Goal: Task Accomplishment & Management: Use online tool/utility

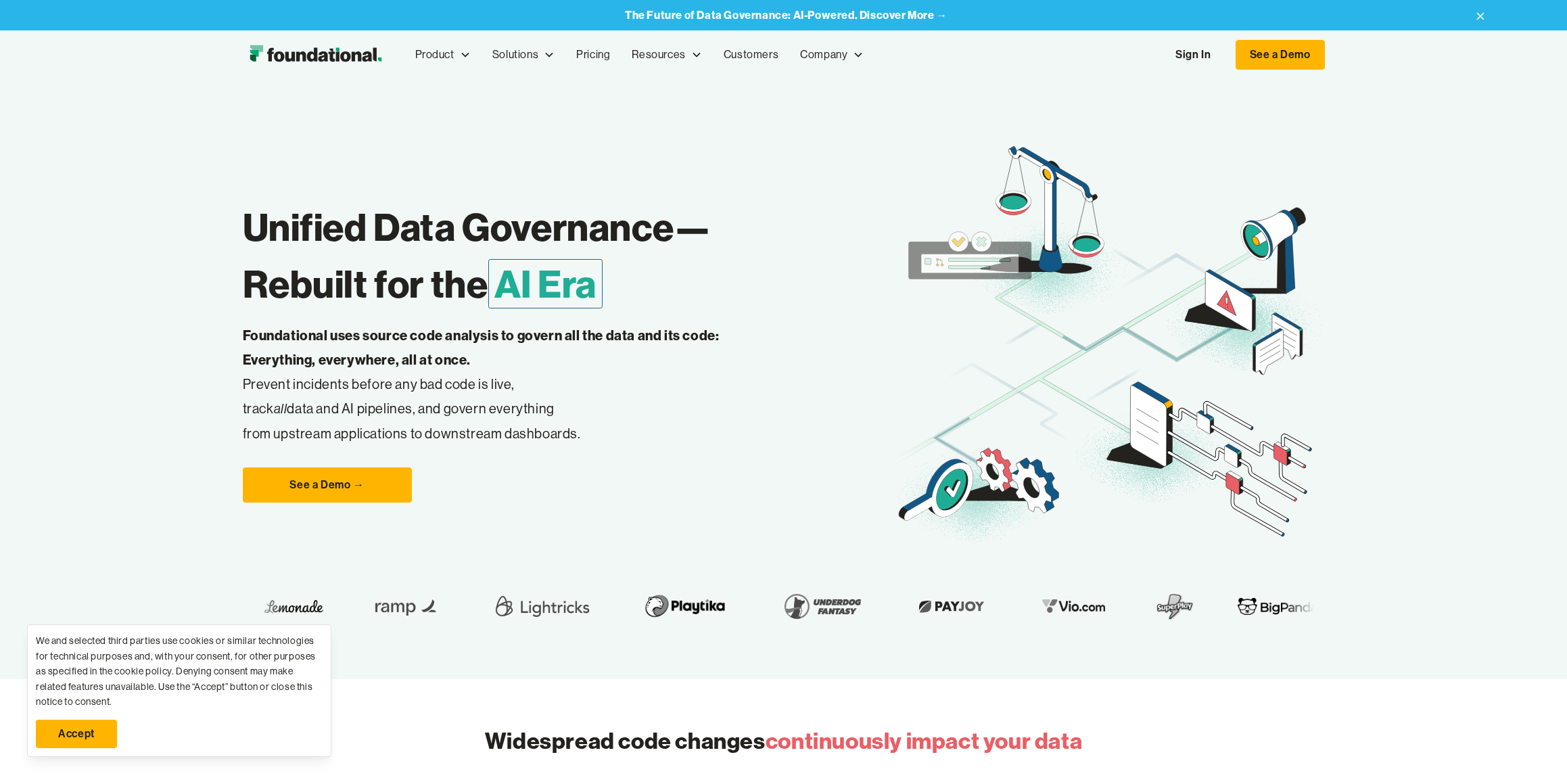
click at [74, 740] on link "Accept" at bounding box center [76, 733] width 81 height 28
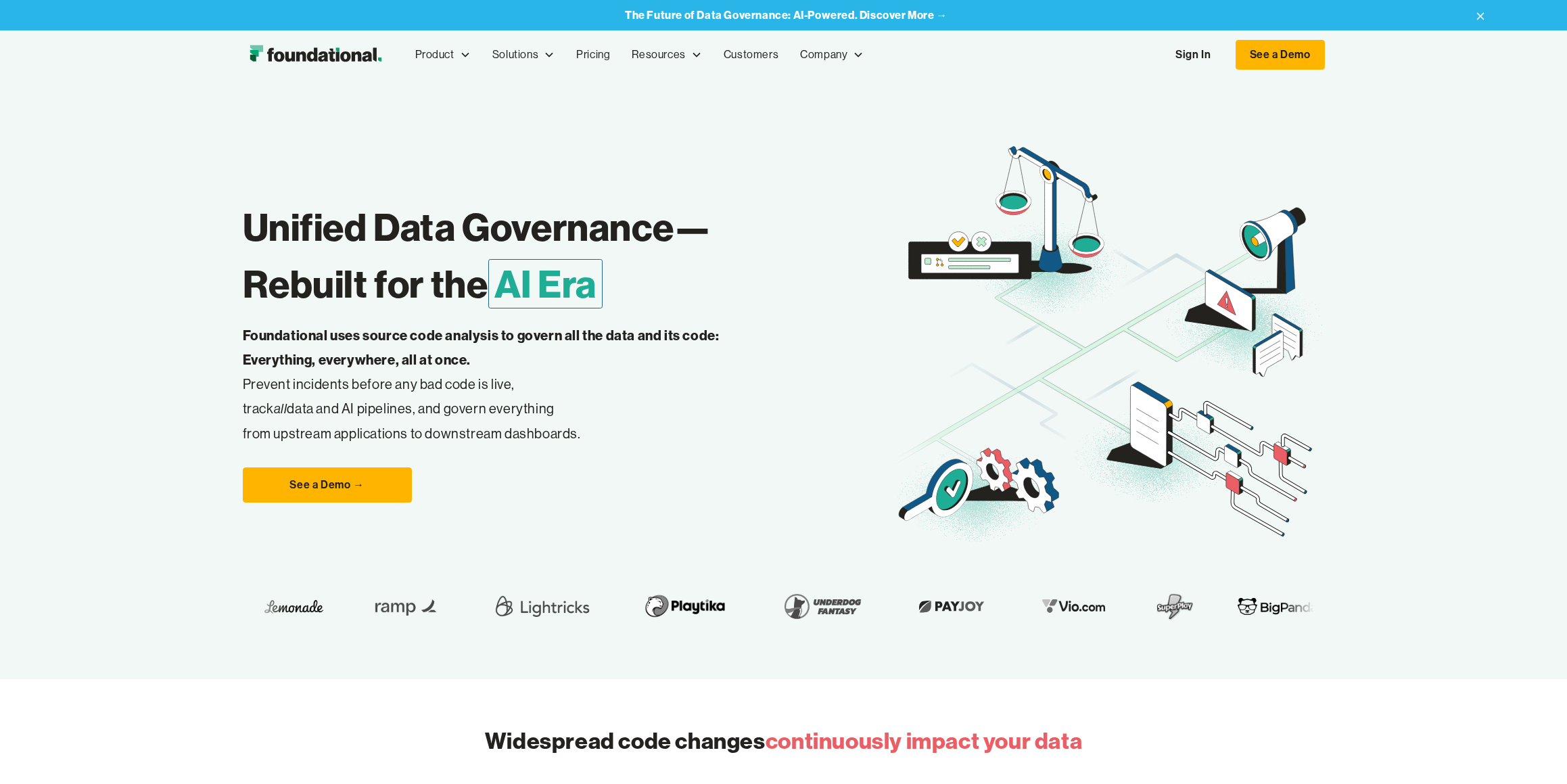
click at [1189, 46] on link "Sign In" at bounding box center [1193, 54] width 62 height 28
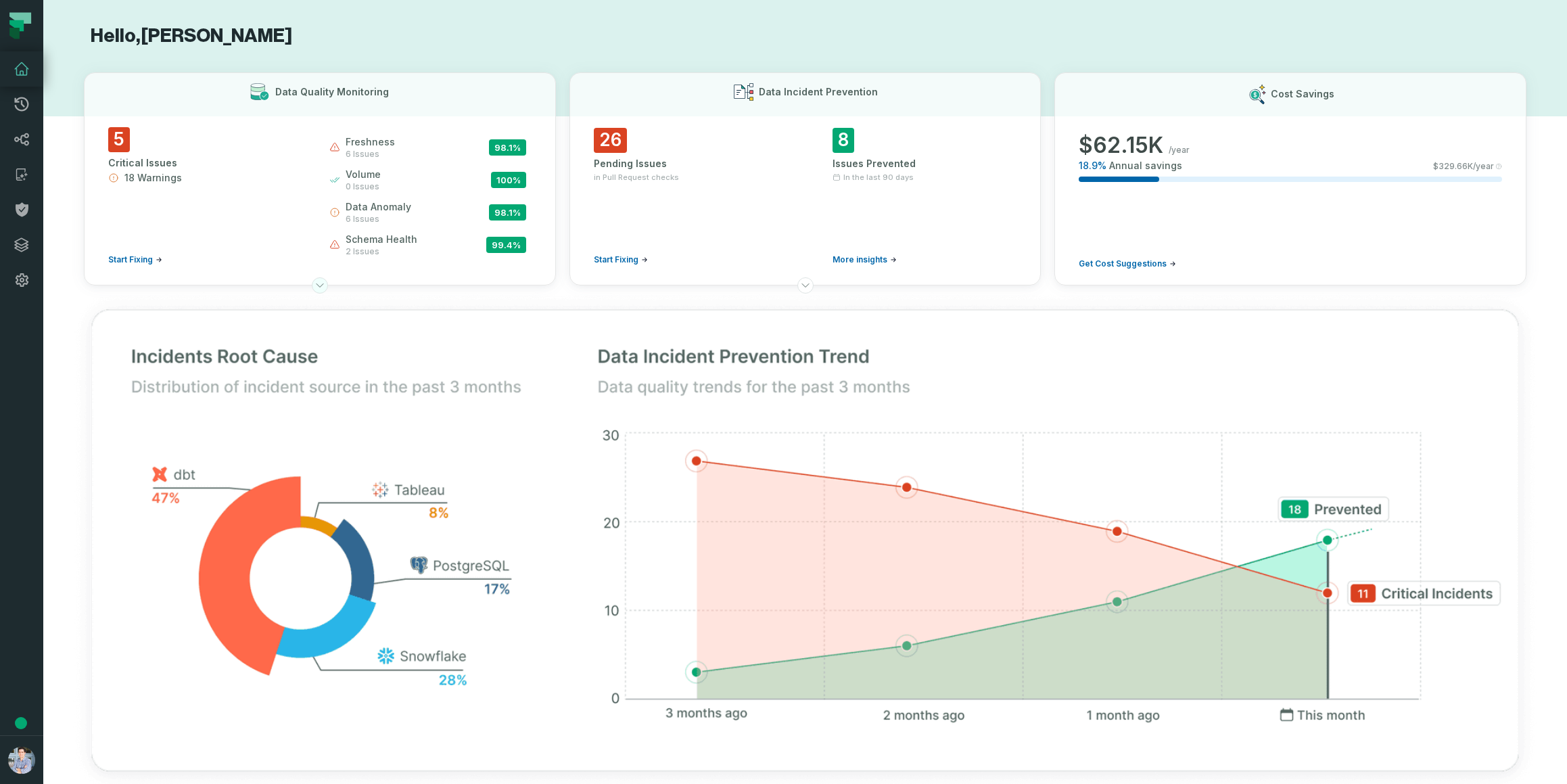
click at [320, 283] on icon at bounding box center [320, 285] width 11 height 11
click at [317, 288] on icon at bounding box center [320, 285] width 11 height 11
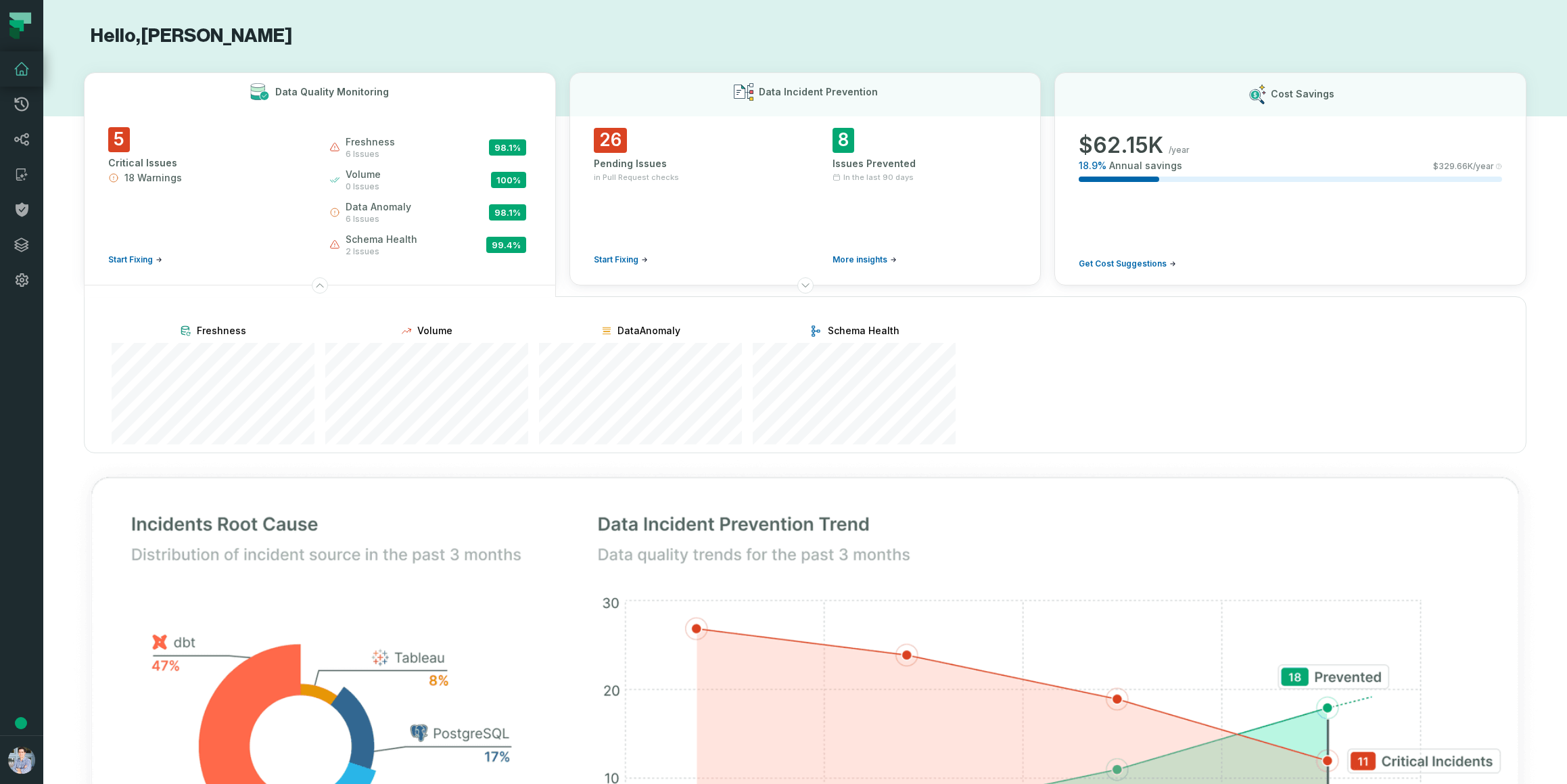
click at [127, 255] on span "Start Fixing" at bounding box center [130, 259] width 45 height 11
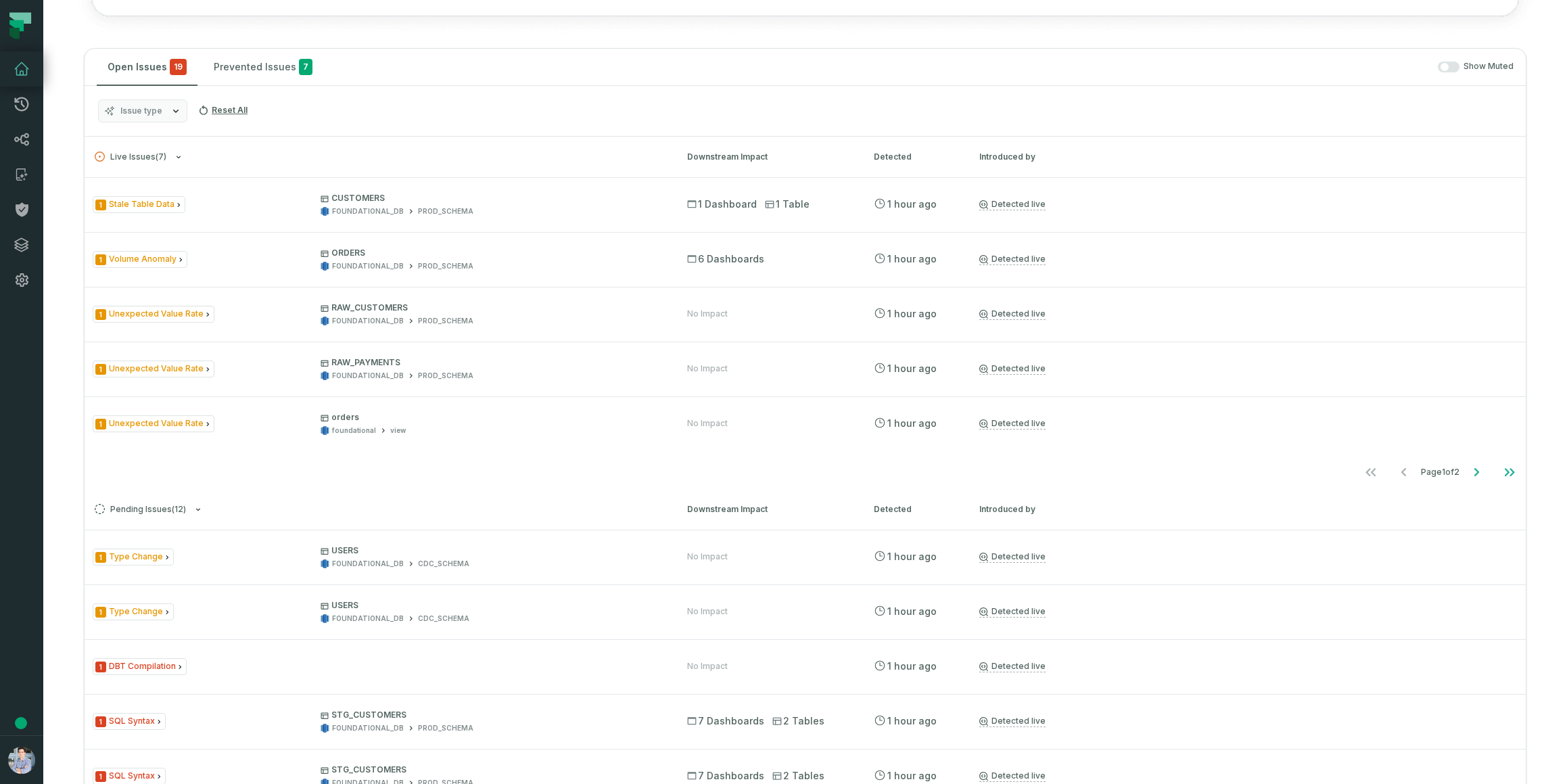
scroll to position [917, 0]
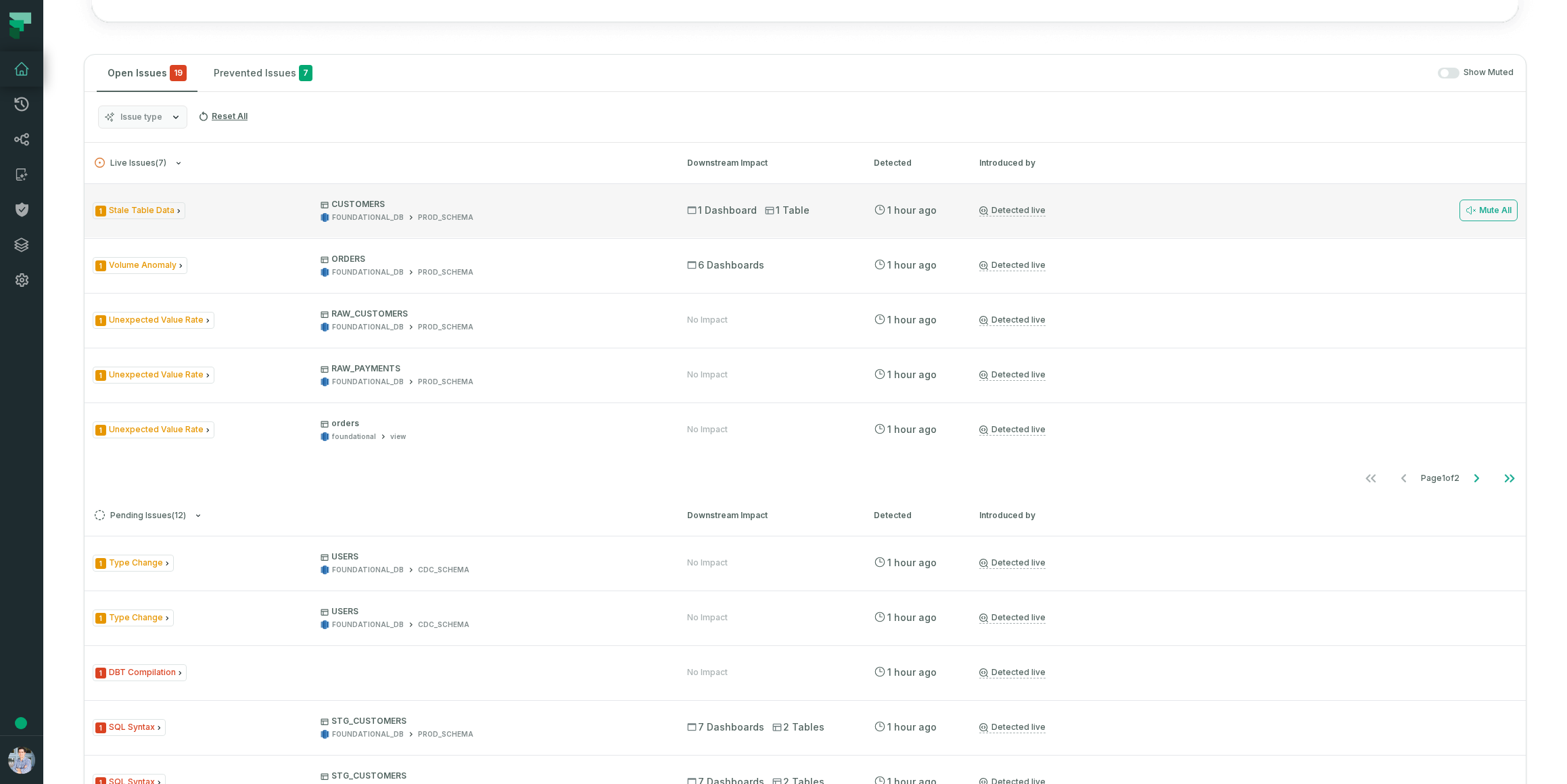
click at [280, 209] on div "1 Stale Table Data CUSTOMERS FOUNDATIONAL_DB PROD_SCHEMA" at bounding box center [378, 210] width 570 height 24
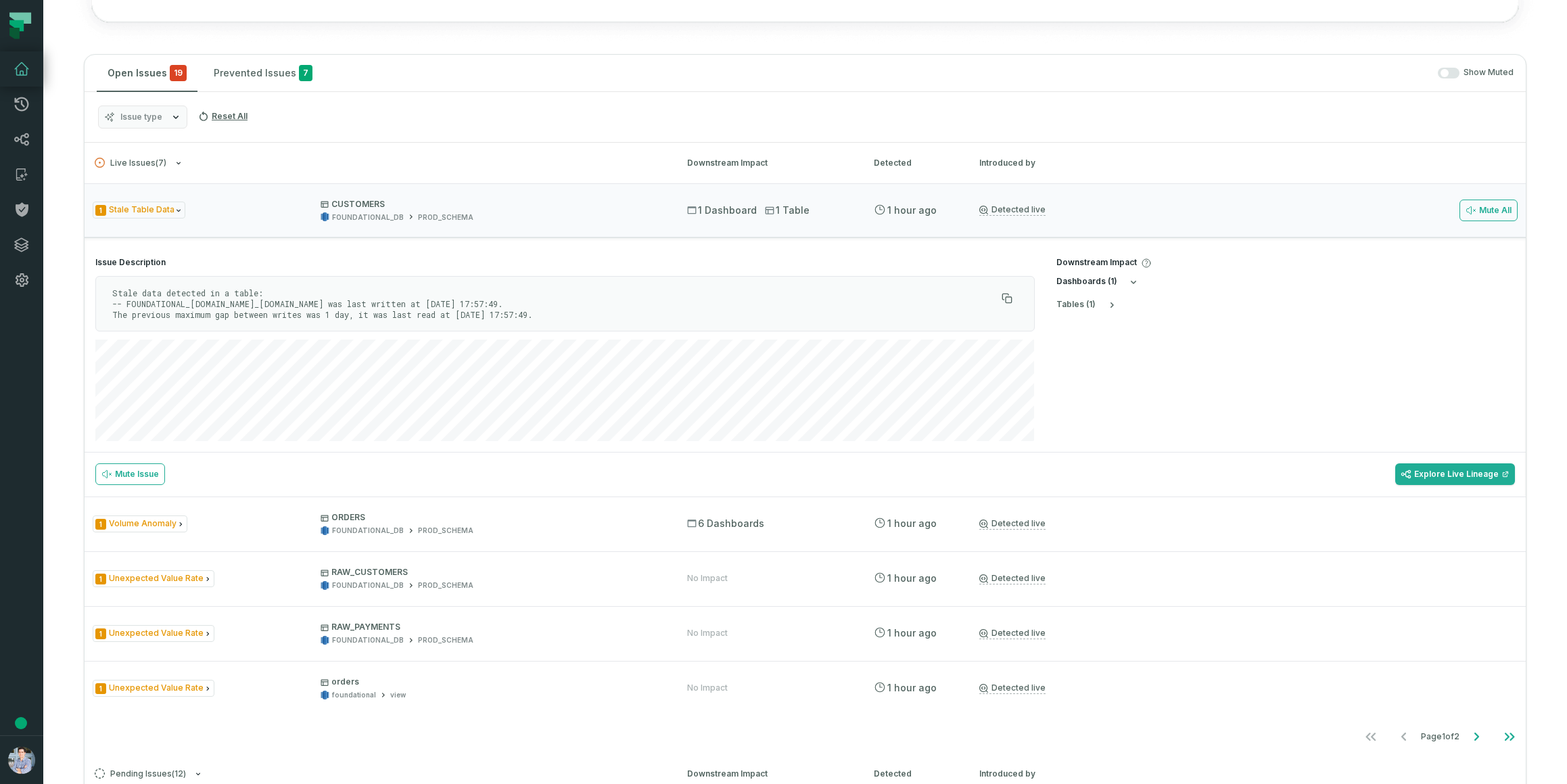
click at [1130, 278] on icon "button" at bounding box center [1134, 282] width 11 height 11
click at [1101, 309] on button "table s ( 1 )" at bounding box center [1087, 304] width 61 height 11
click at [1107, 300] on icon "button" at bounding box center [1112, 301] width 11 height 11
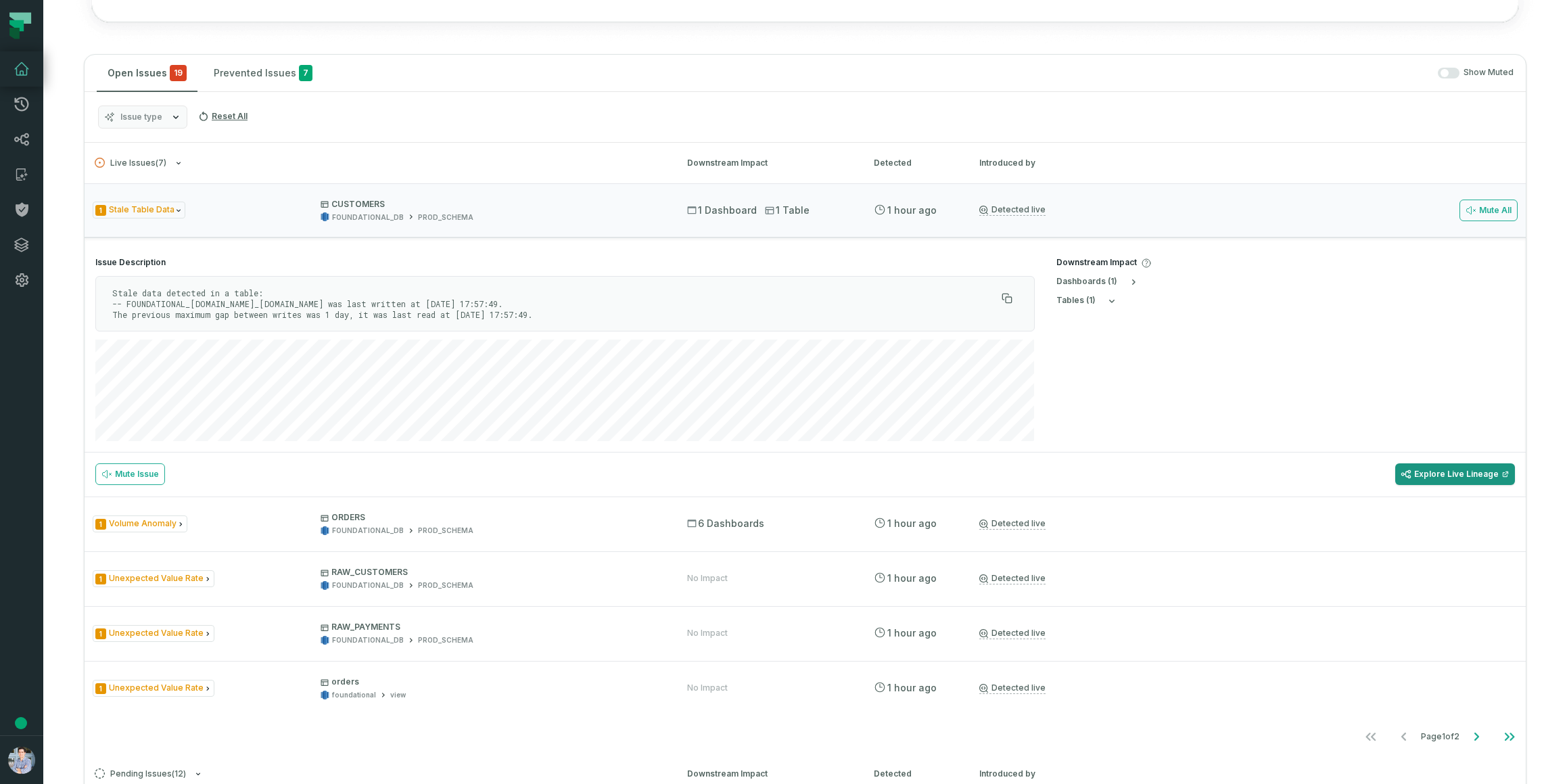
click at [1448, 476] on link "Explore Live Lineage" at bounding box center [1455, 474] width 120 height 22
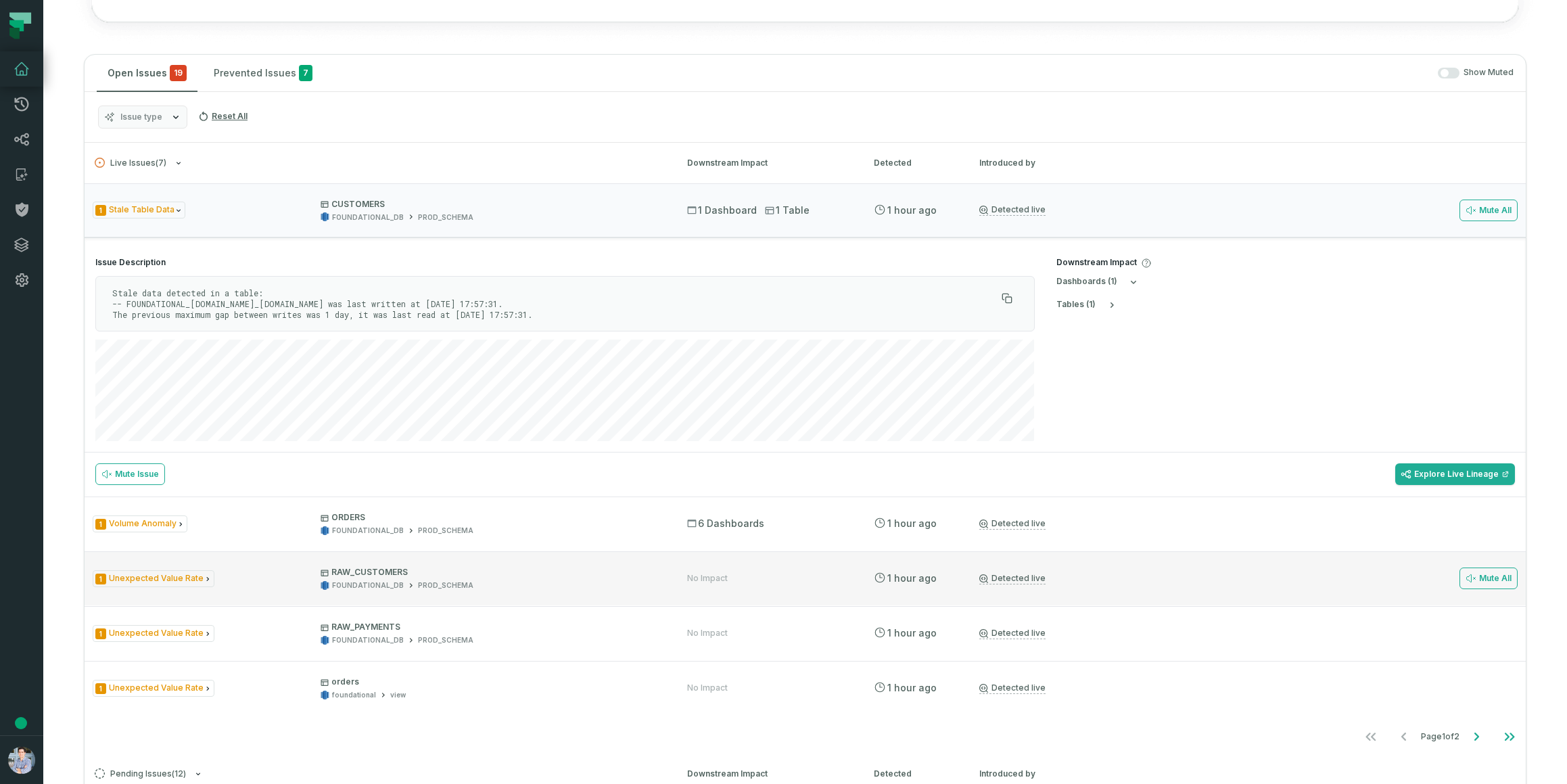
click at [195, 580] on span "1 Unexpected Value Rate" at bounding box center [154, 578] width 122 height 17
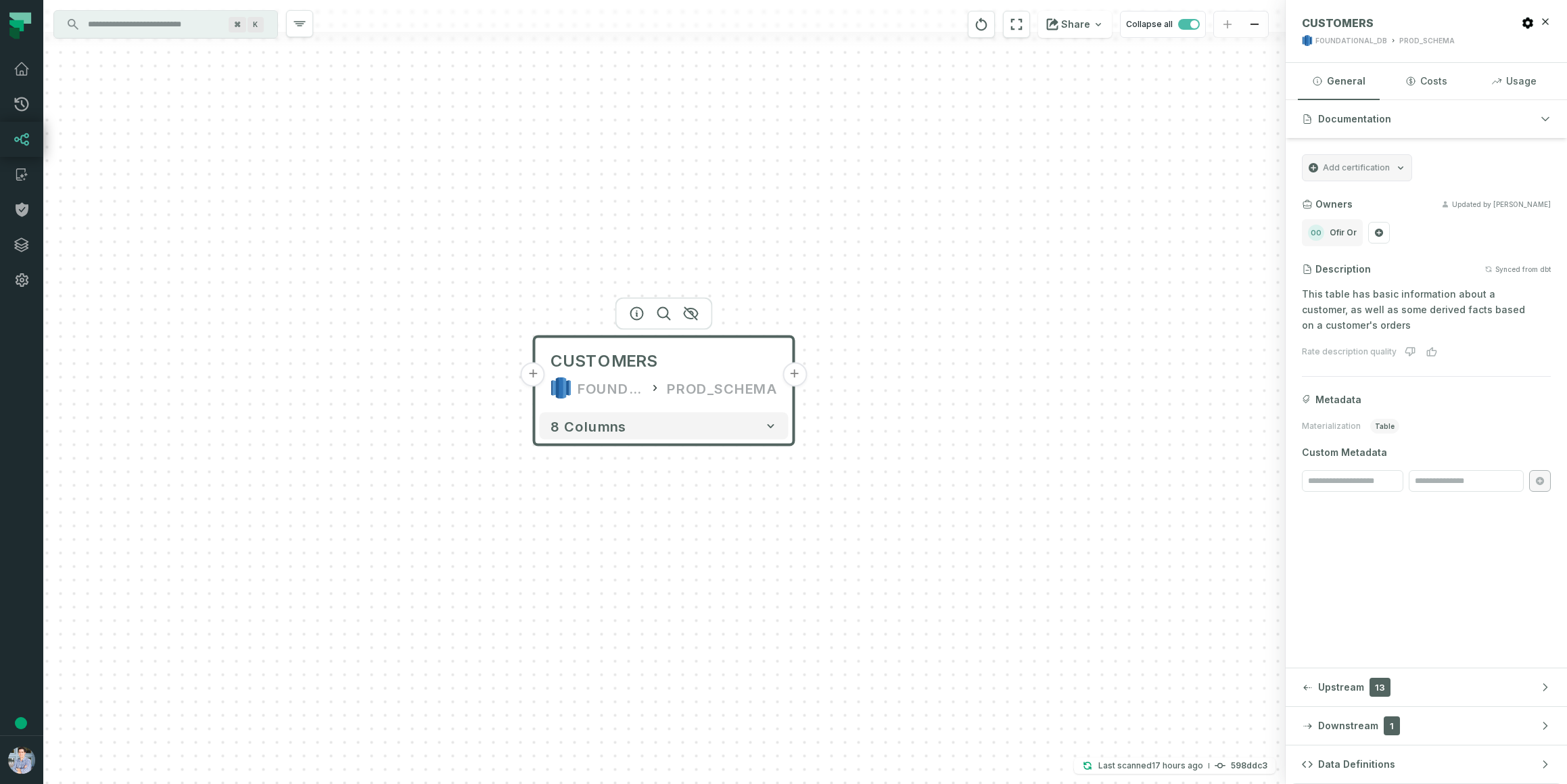
click at [527, 374] on button "+" at bounding box center [533, 375] width 25 height 25
click at [532, 372] on button "+" at bounding box center [533, 375] width 25 height 25
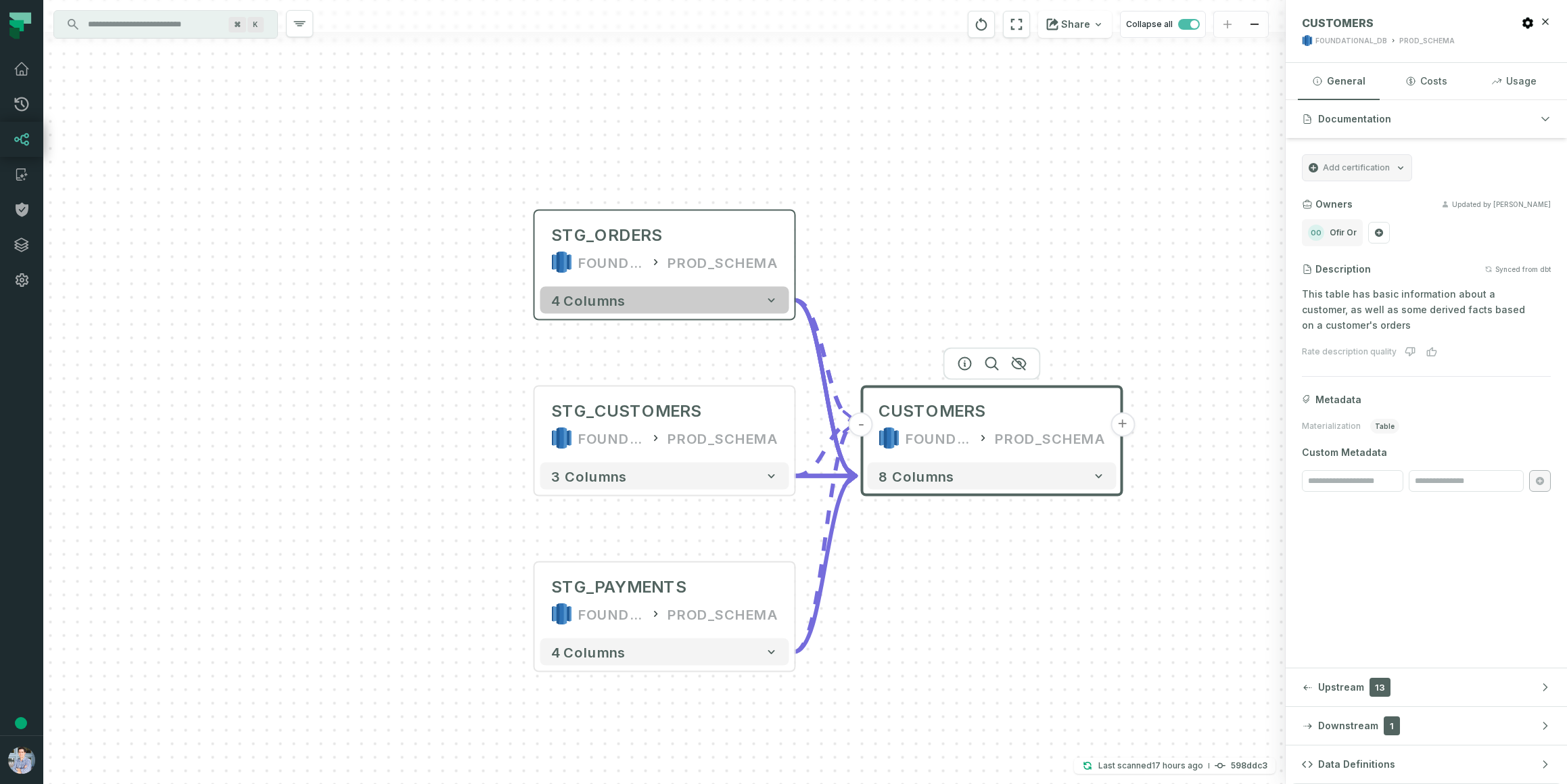
click at [654, 302] on button "4 columns" at bounding box center [665, 300] width 249 height 27
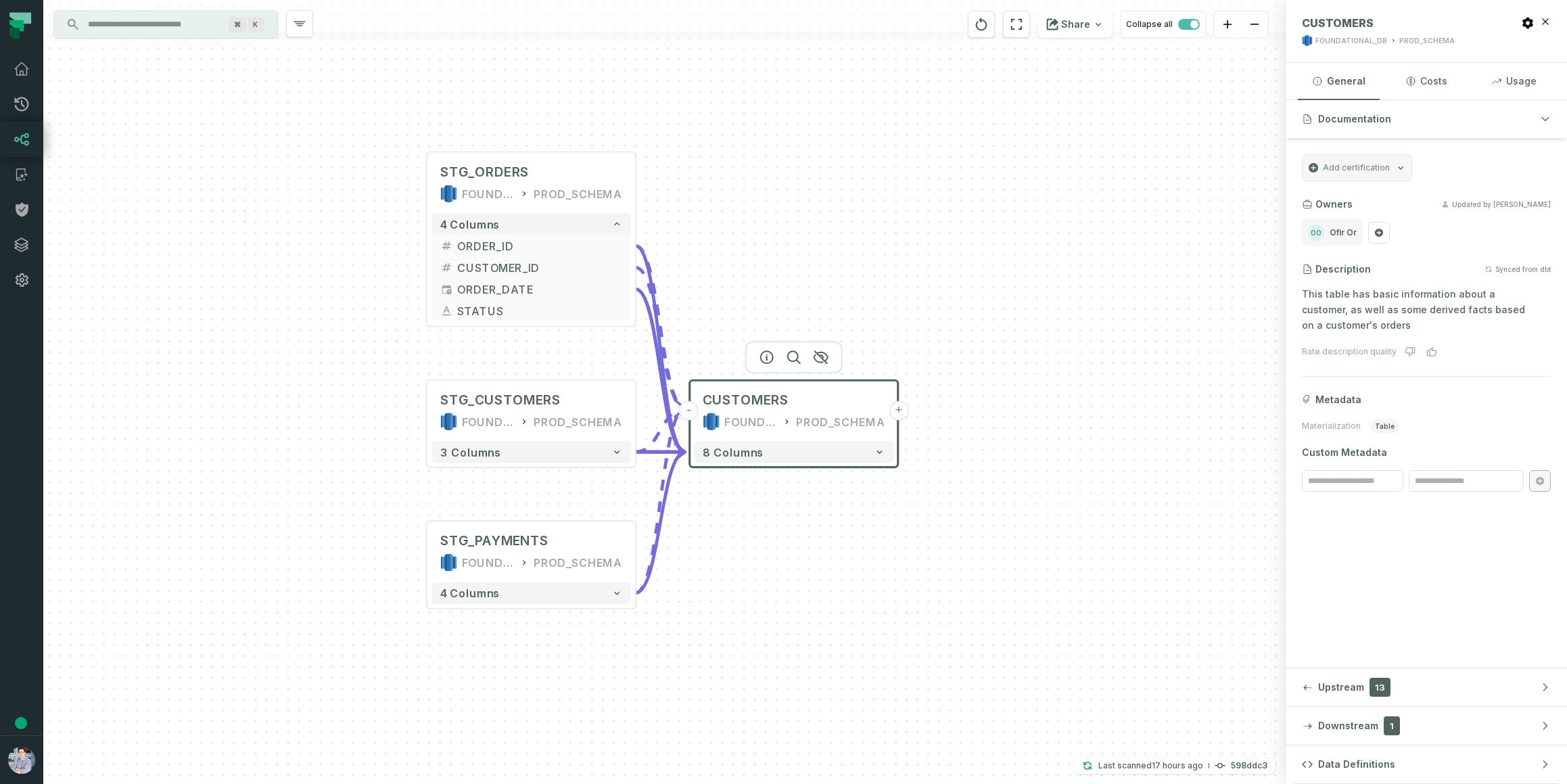
drag, startPoint x: 466, startPoint y: 391, endPoint x: 365, endPoint y: 305, distance: 132.7
click at [363, 305] on div "+ STG_ORDERS FOUNDATIONAL_DB PROD_SCHEMA + 4 columns + ORDER_ID + + CUSTOMER_ID…" at bounding box center [665, 392] width 1242 height 784
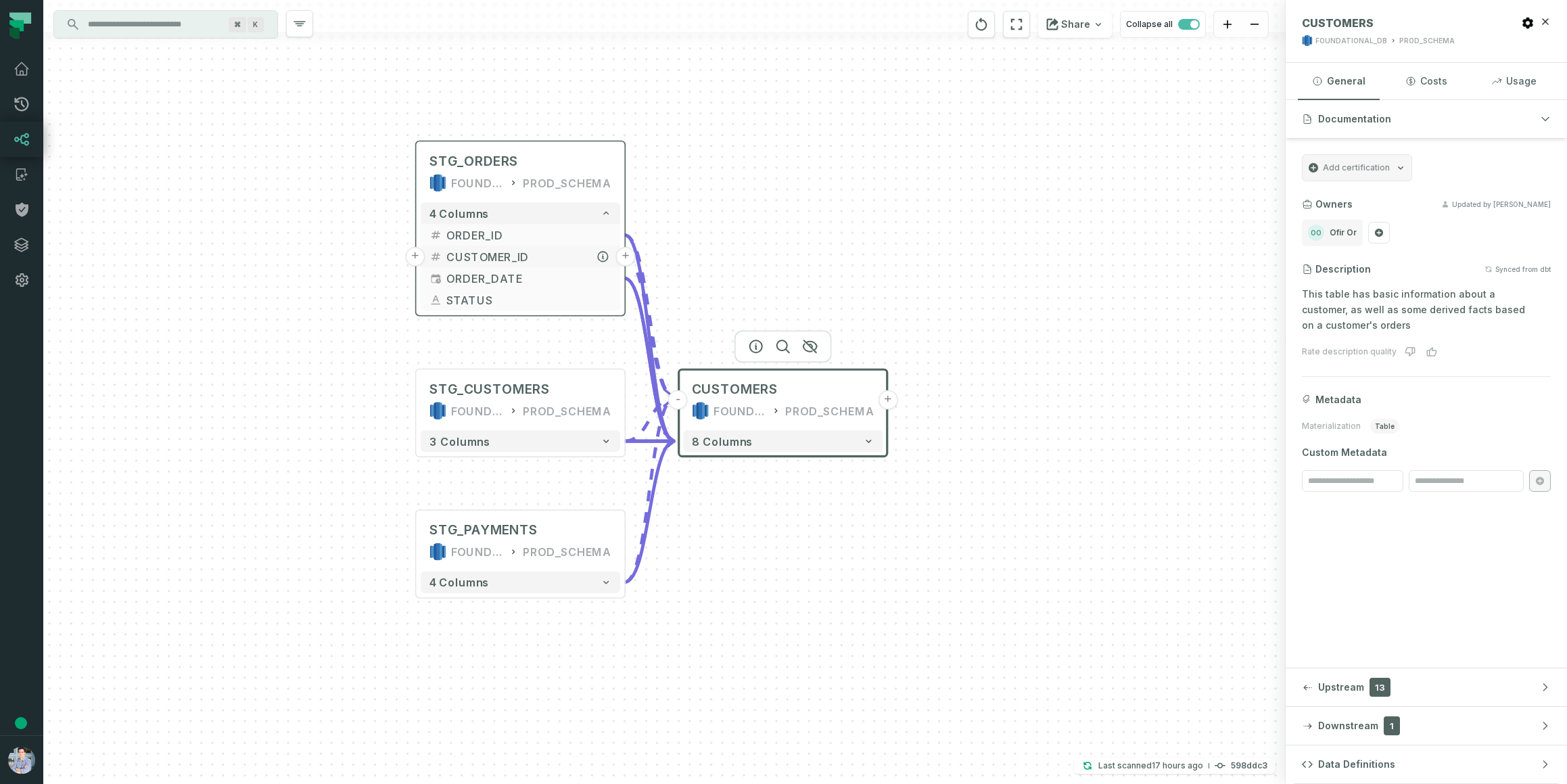
click at [484, 254] on span "CUSTOMER_ID" at bounding box center [529, 256] width 165 height 16
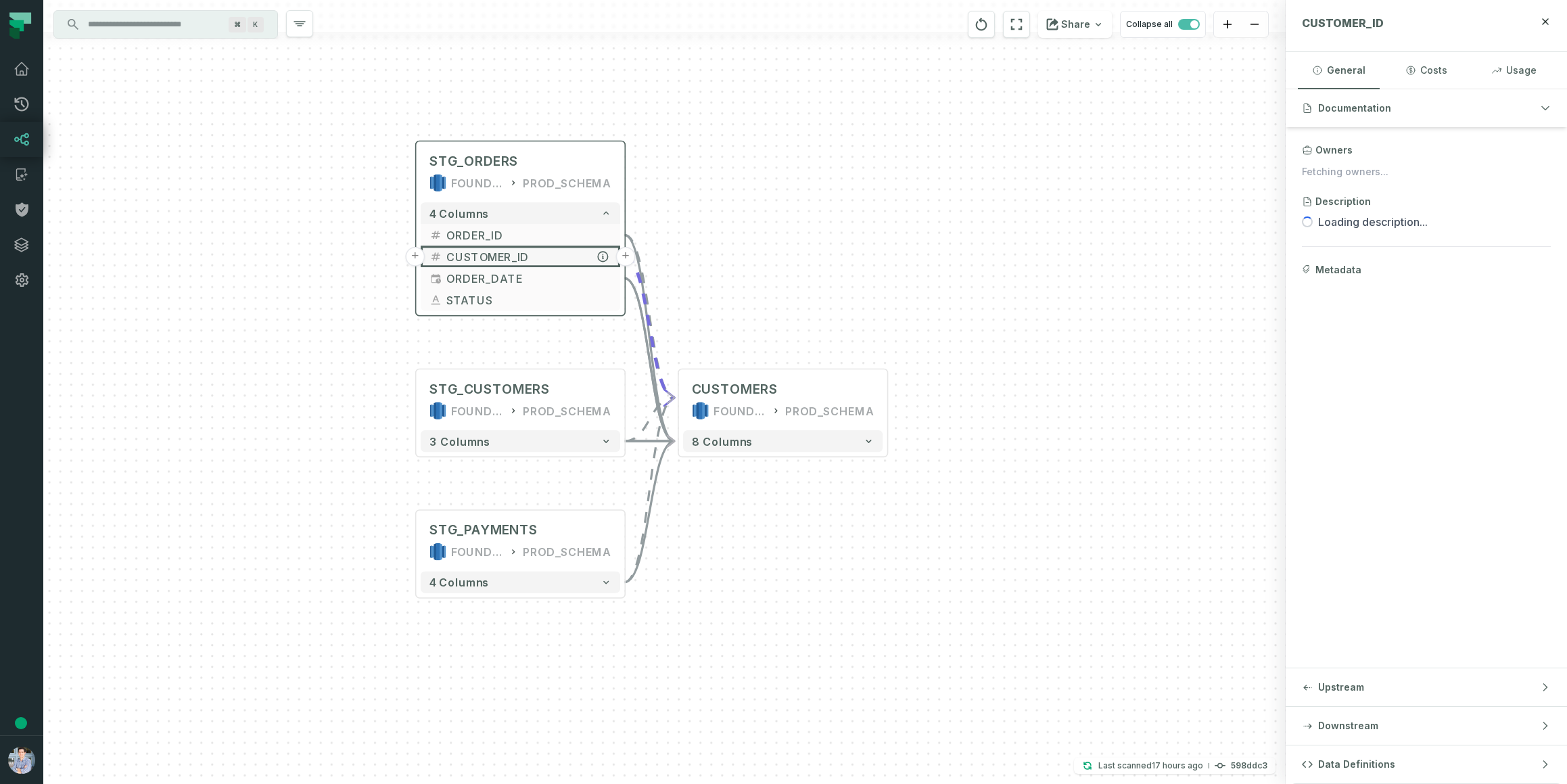
click at [414, 253] on button "+" at bounding box center [415, 257] width 20 height 20
click at [415, 259] on button "+" at bounding box center [414, 257] width 20 height 20
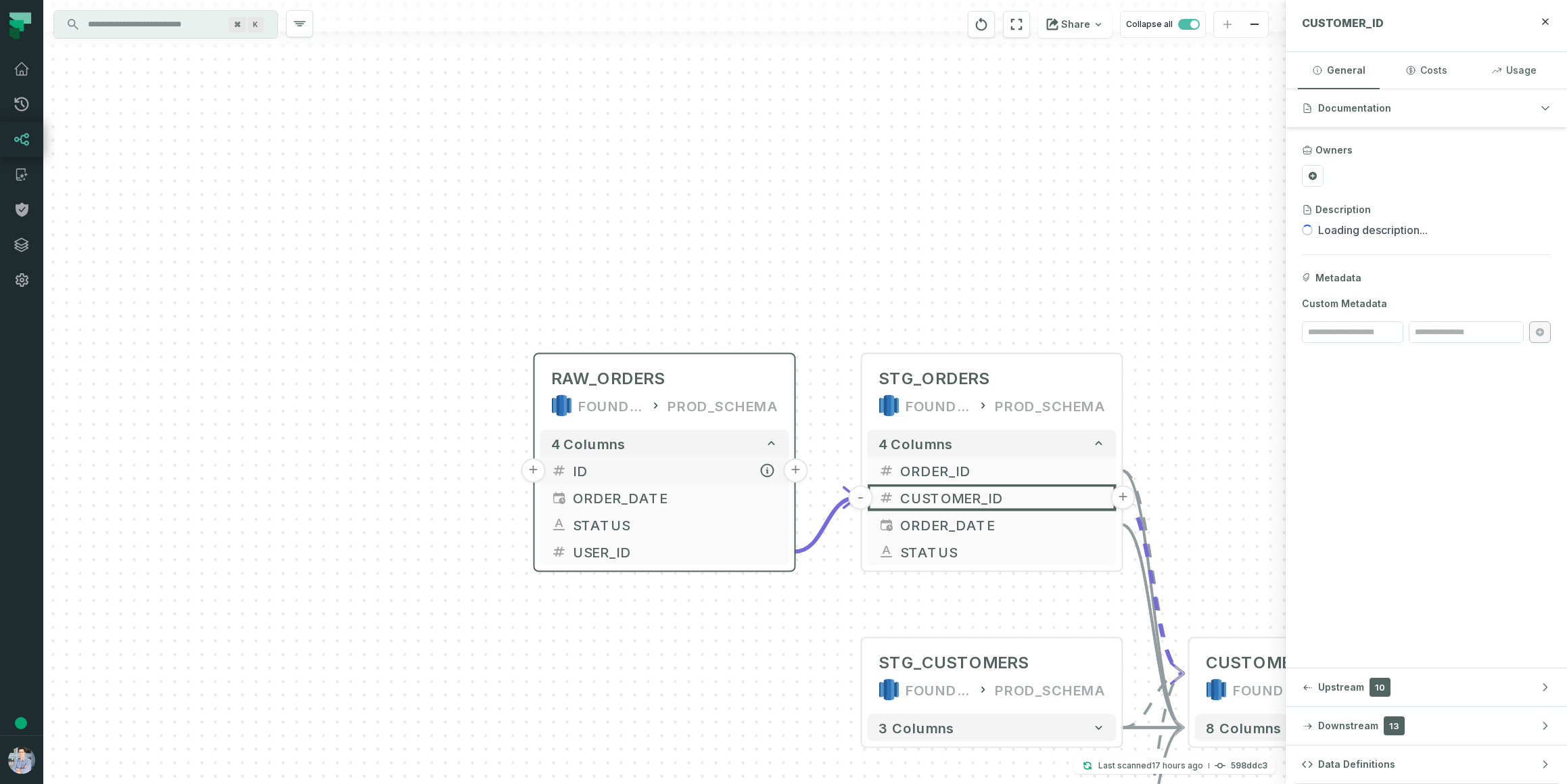
click at [535, 467] on button "+" at bounding box center [534, 471] width 25 height 25
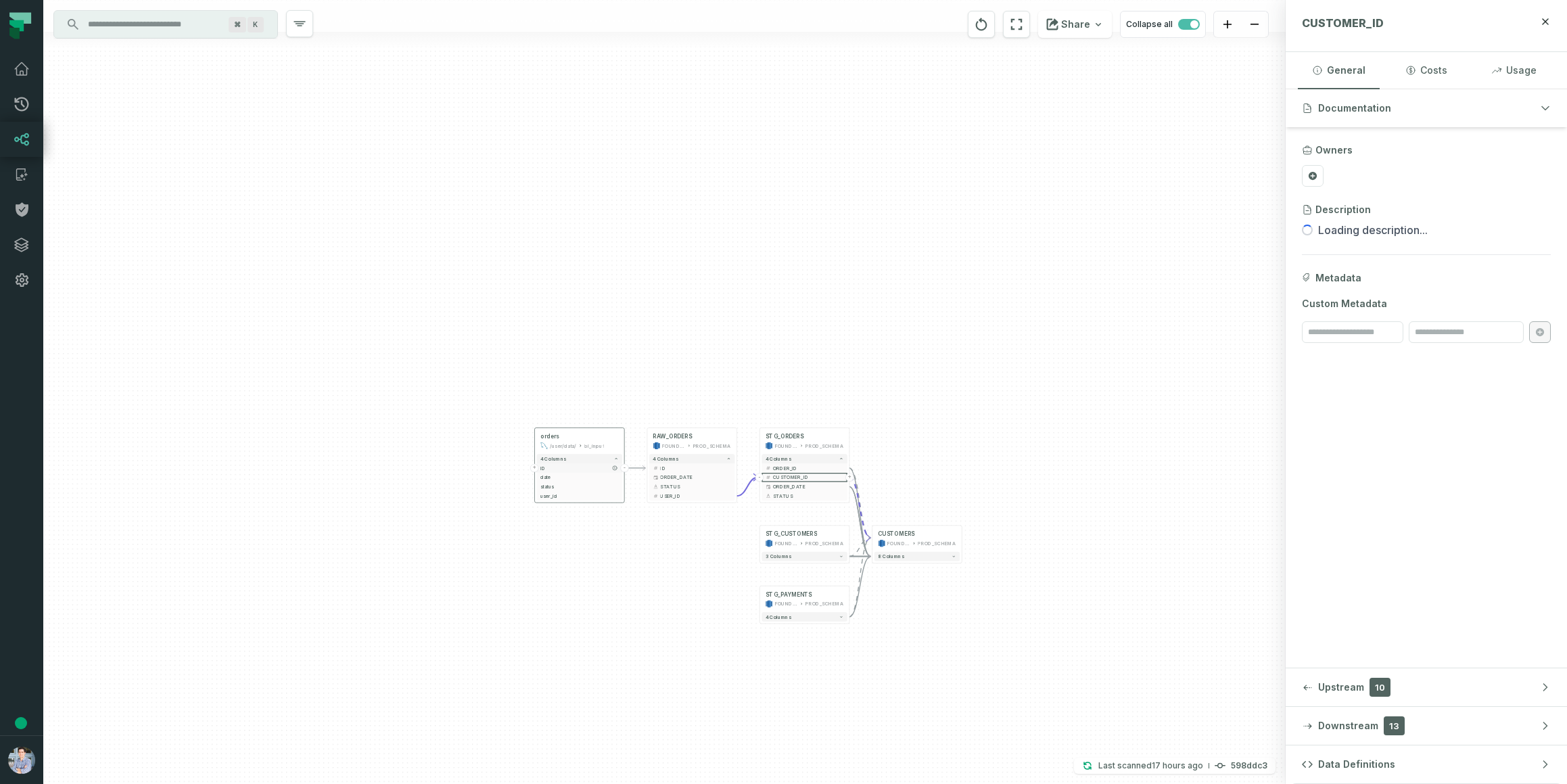
click at [554, 468] on span "ID" at bounding box center [580, 467] width 78 height 7
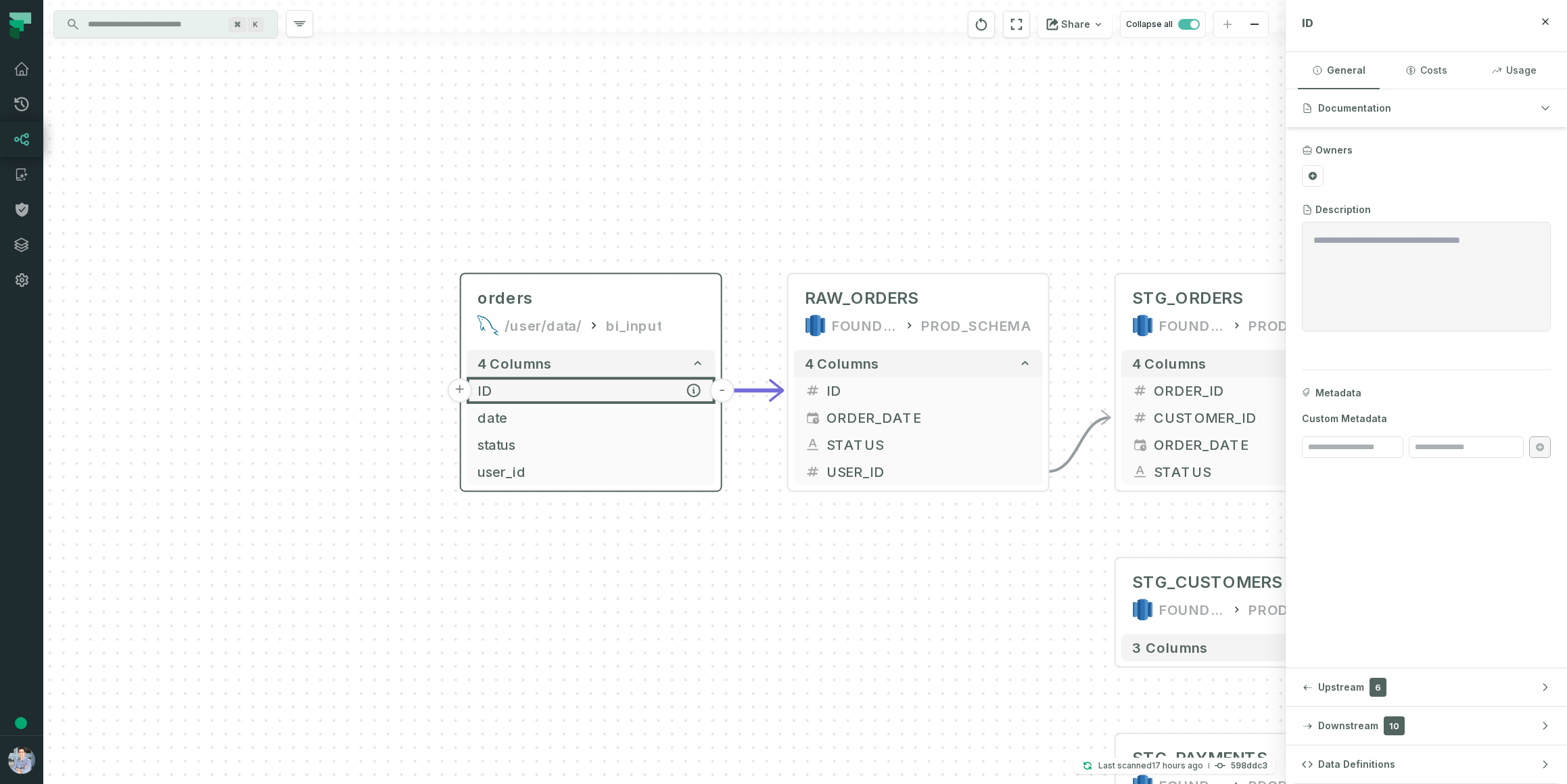
click at [458, 386] on button "+" at bounding box center [460, 391] width 25 height 25
click at [458, 386] on button "+" at bounding box center [460, 389] width 25 height 25
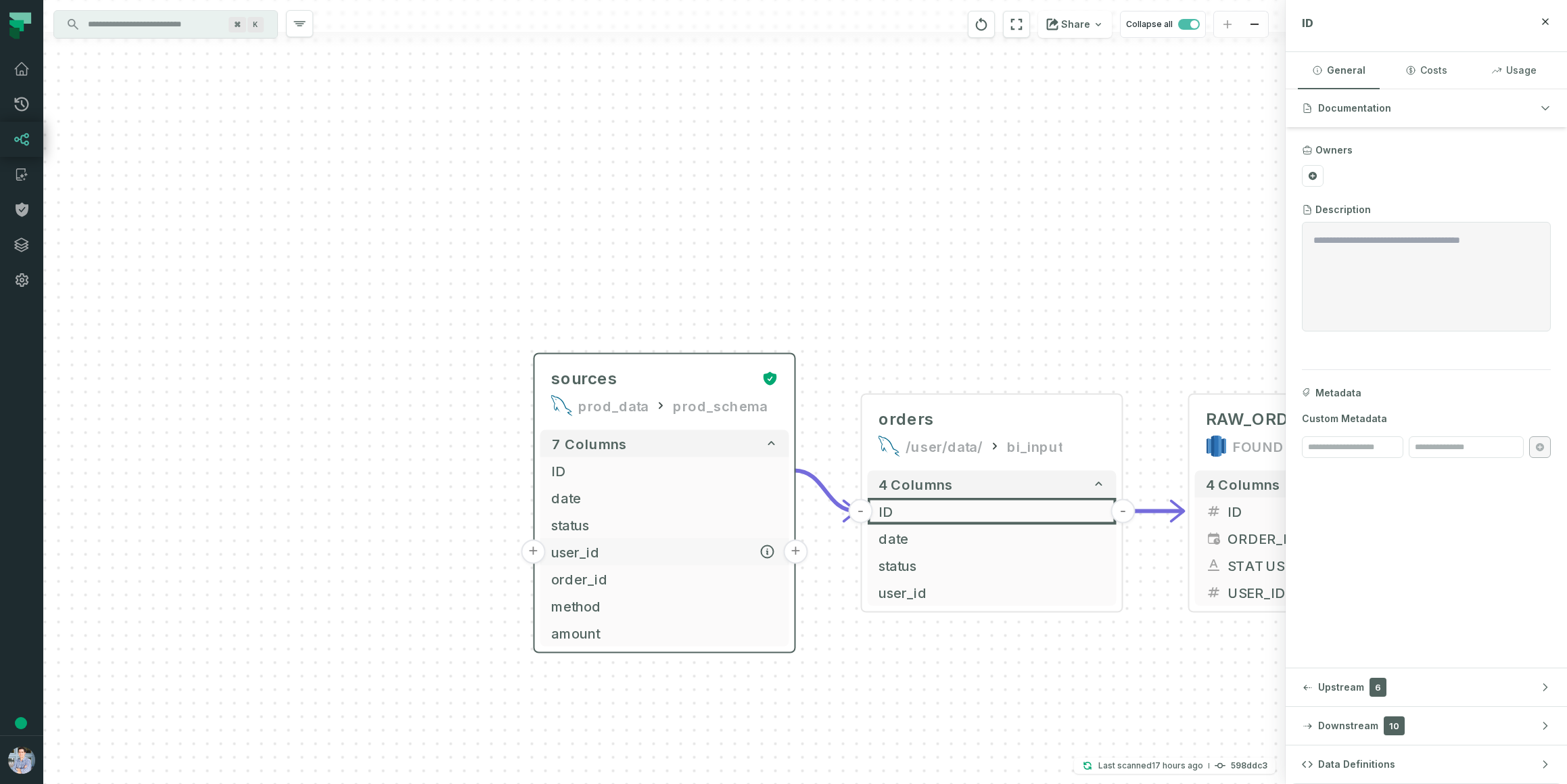
click at [526, 549] on button "+" at bounding box center [534, 552] width 25 height 25
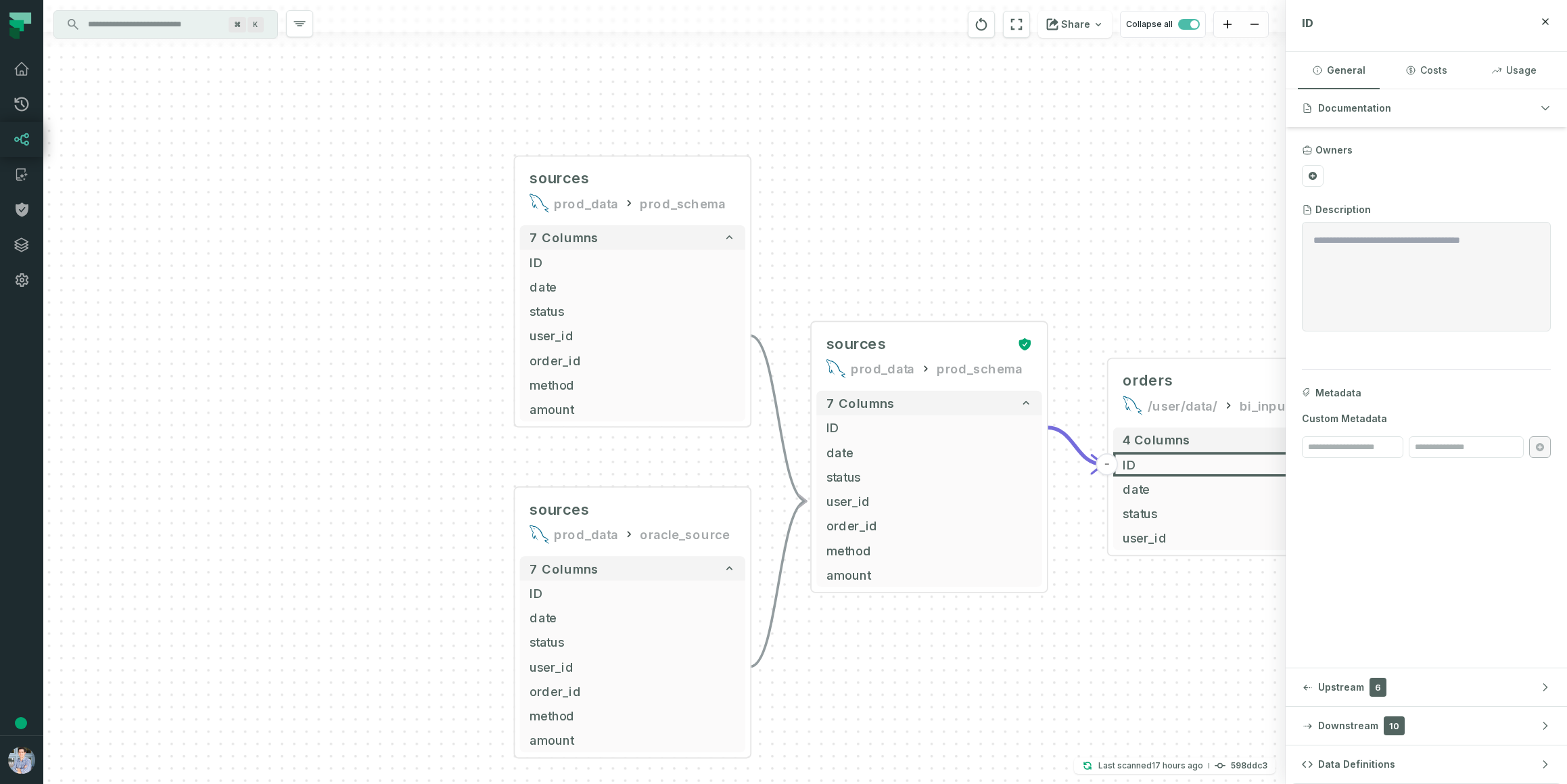
drag, startPoint x: 527, startPoint y: 550, endPoint x: 504, endPoint y: 356, distance: 195.4
click at [504, 361] on div "sources prod_data prod_schema + 7 columns ID + date + status + user_id - order_…" at bounding box center [665, 392] width 1242 height 784
